Goal: Task Accomplishment & Management: Manage account settings

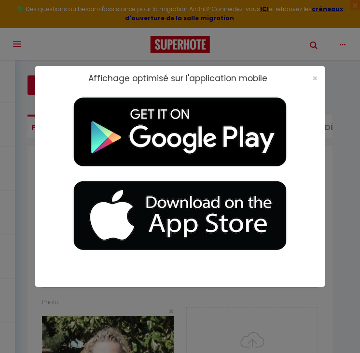
select select "28"
select select "fr"
click at [315, 79] on span "×" at bounding box center [314, 78] width 5 height 12
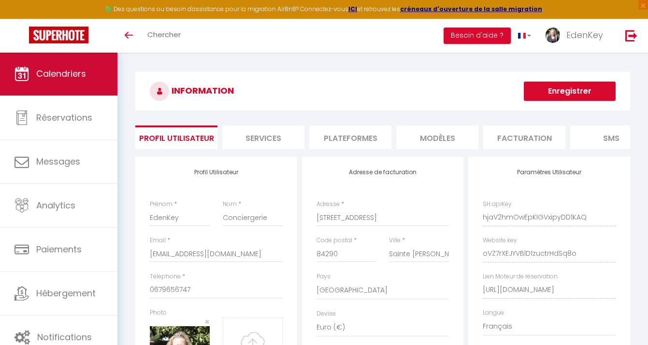
click at [74, 78] on span "Calendriers" at bounding box center [61, 74] width 50 height 12
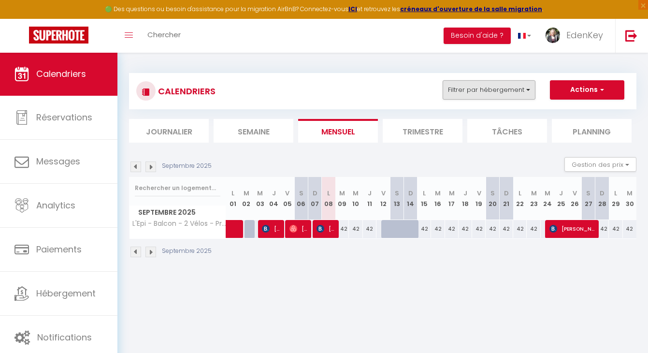
click at [360, 95] on button "Filtrer par hébergement" at bounding box center [488, 89] width 93 height 19
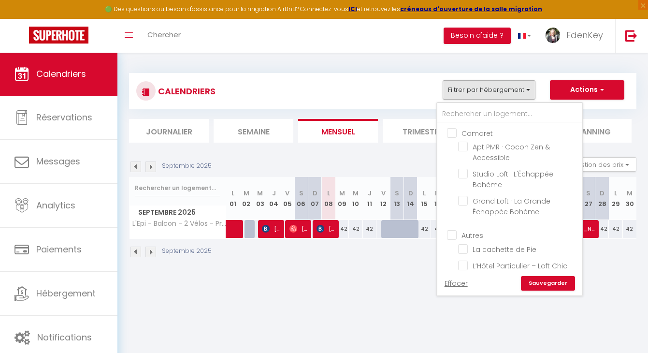
click at [360, 129] on input "Camaret" at bounding box center [519, 132] width 145 height 10
checkbox input "true"
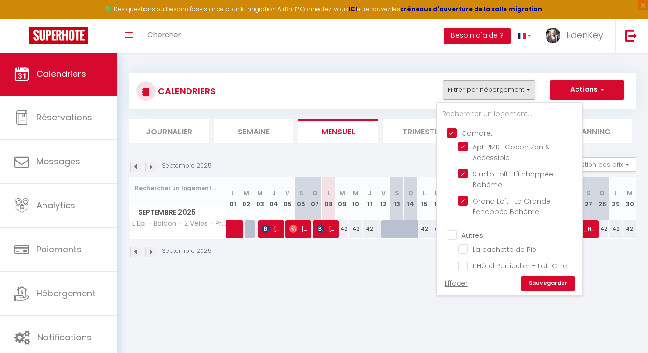
checkbox input "false"
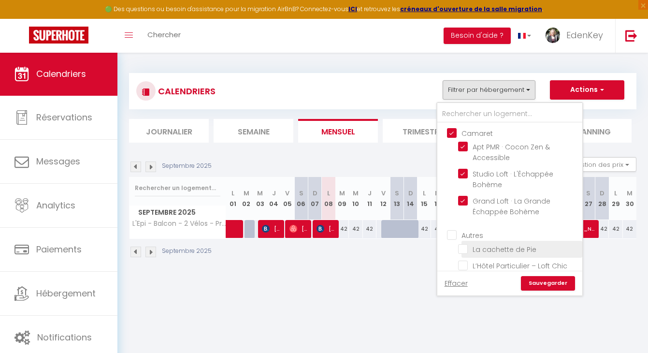
drag, startPoint x: 449, startPoint y: 235, endPoint x: 465, endPoint y: 241, distance: 17.8
click at [360, 235] on input "Autres" at bounding box center [519, 234] width 145 height 10
checkbox input "true"
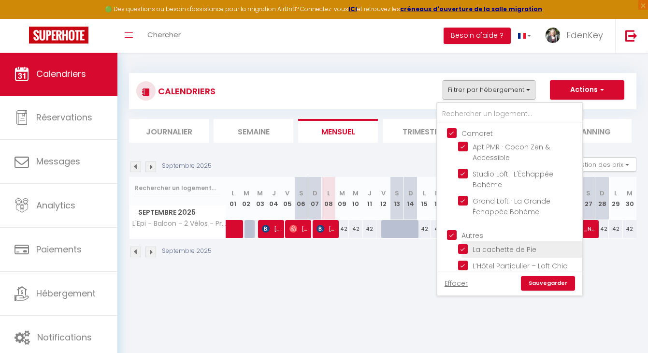
checkbox input "true"
click at [360, 283] on link "Sauvegarder" at bounding box center [548, 283] width 54 height 14
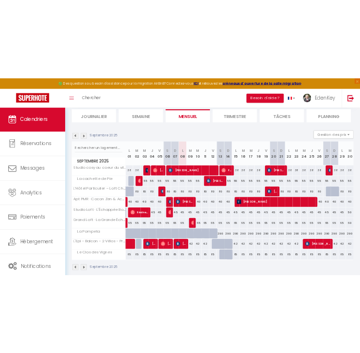
scroll to position [75, 0]
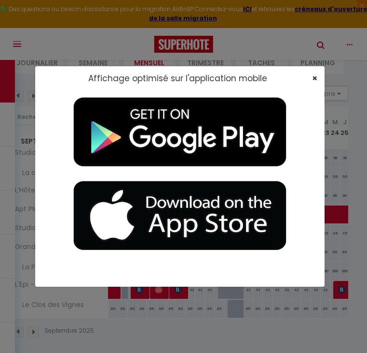
click at [314, 77] on span "×" at bounding box center [314, 78] width 5 height 12
